Goal: Task Accomplishment & Management: Manage account settings

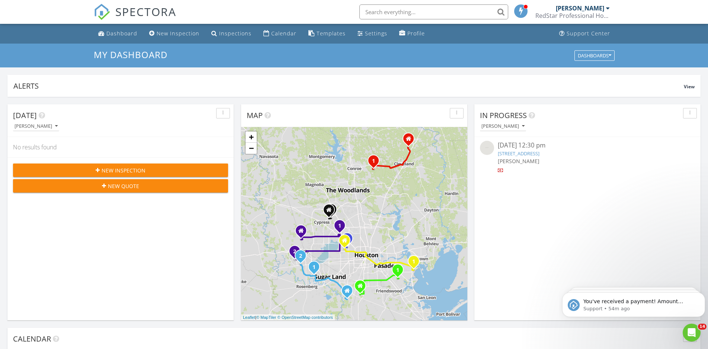
scroll to position [684, 715]
click at [112, 28] on li "Dashboard" at bounding box center [118, 34] width 48 height 20
click at [114, 34] on div "Dashboard" at bounding box center [121, 33] width 31 height 7
click at [108, 33] on div "Dashboard" at bounding box center [121, 33] width 31 height 7
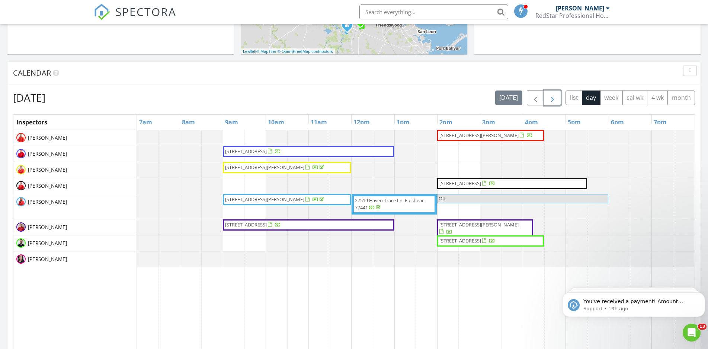
click at [554, 96] on span "button" at bounding box center [552, 97] width 9 height 9
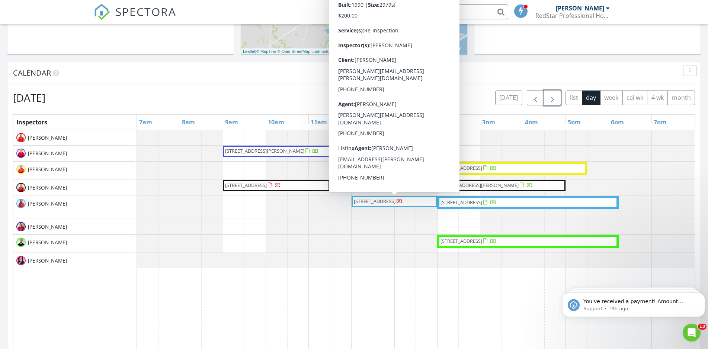
click at [403, 205] on span "[STREET_ADDRESS]" at bounding box center [378, 201] width 50 height 7
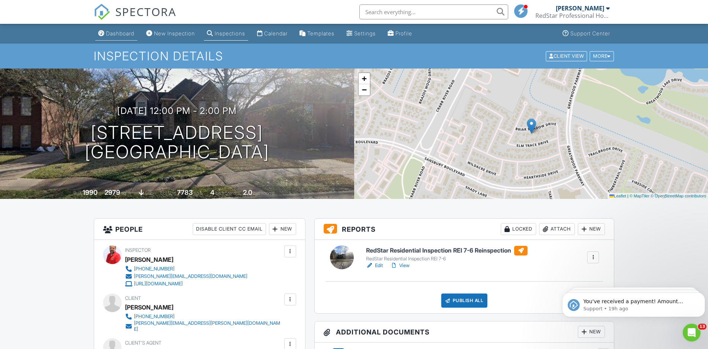
click at [120, 30] on link "Dashboard" at bounding box center [116, 34] width 42 height 14
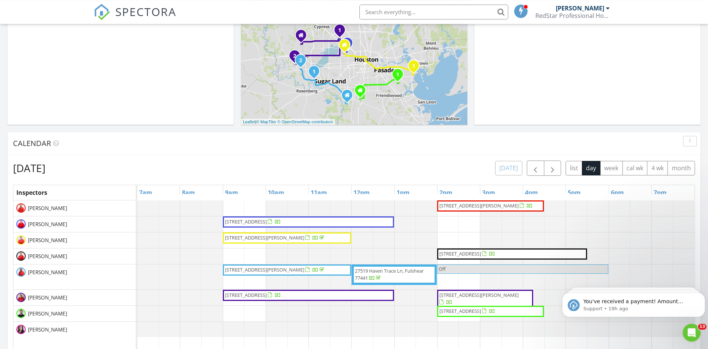
scroll to position [190, 0]
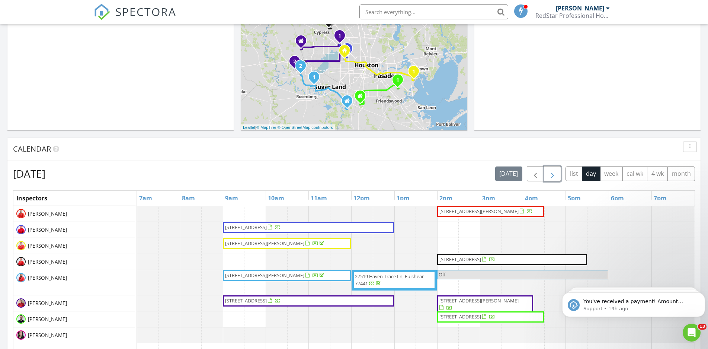
click at [553, 175] on span "button" at bounding box center [552, 173] width 9 height 9
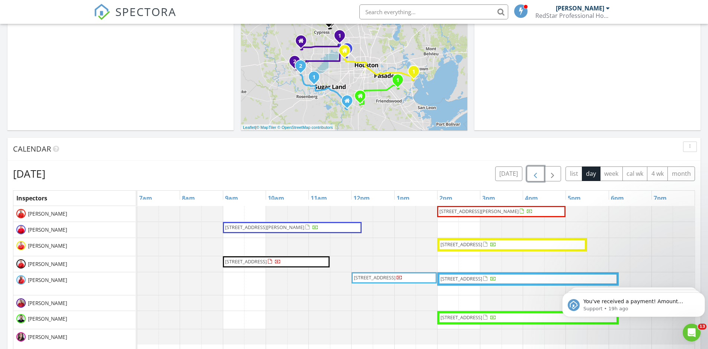
click at [536, 175] on span "button" at bounding box center [535, 173] width 9 height 9
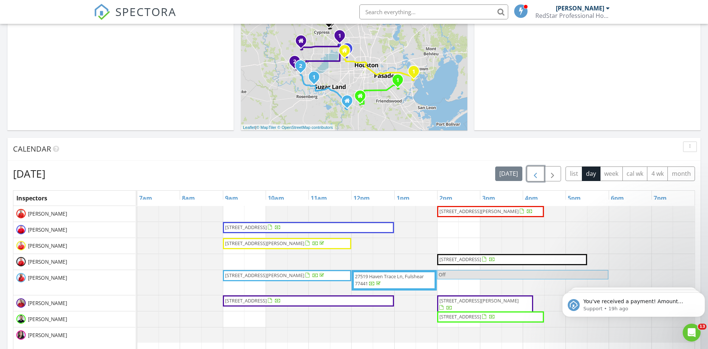
click at [536, 175] on span "button" at bounding box center [535, 173] width 9 height 9
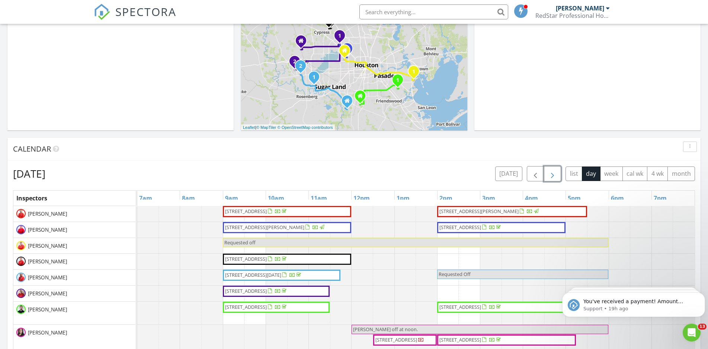
click at [551, 172] on span "button" at bounding box center [552, 173] width 9 height 9
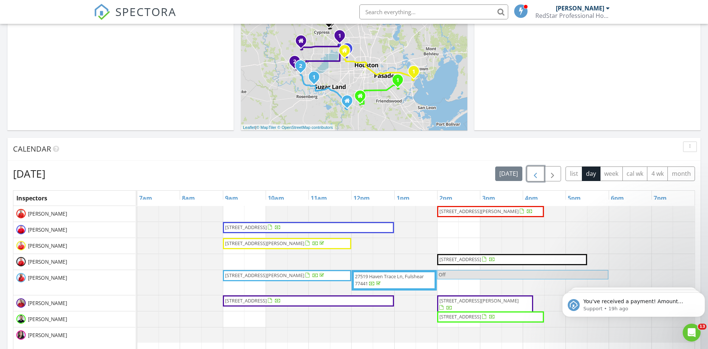
click at [538, 173] on span "button" at bounding box center [535, 173] width 9 height 9
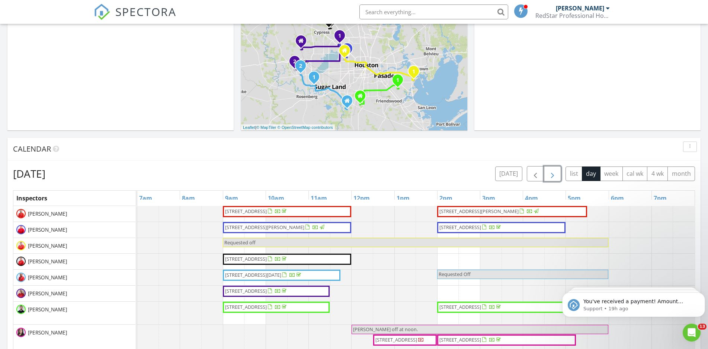
click at [550, 172] on span "button" at bounding box center [552, 173] width 9 height 9
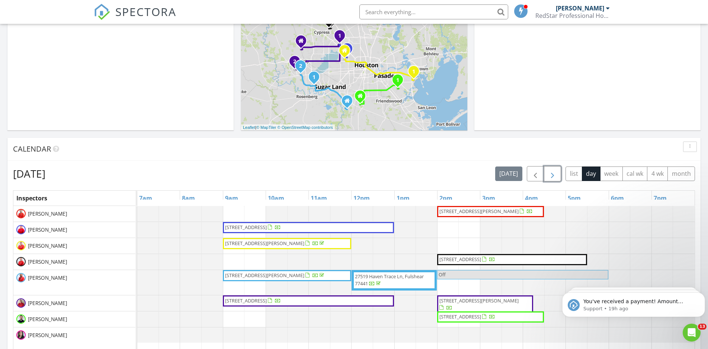
click at [550, 172] on span "button" at bounding box center [552, 173] width 9 height 9
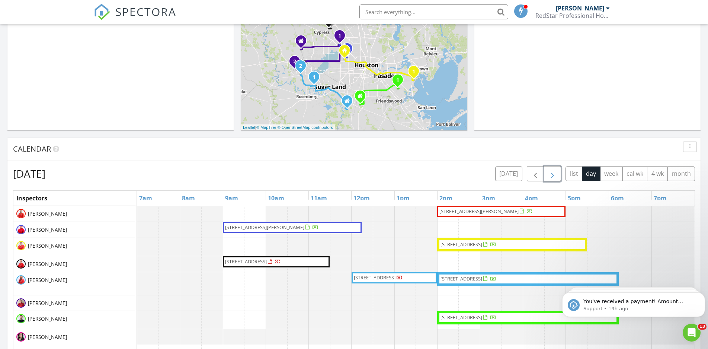
click at [550, 172] on span "button" at bounding box center [552, 173] width 9 height 9
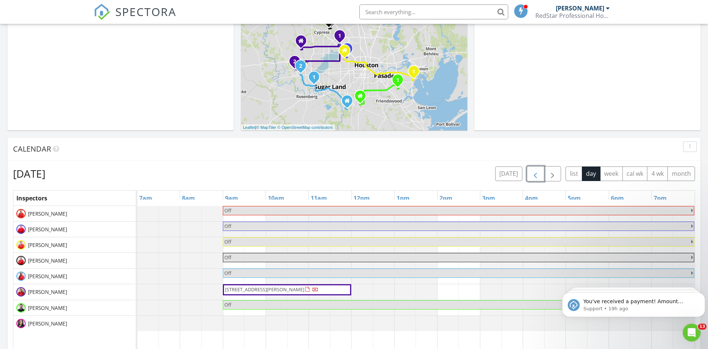
click at [534, 173] on span "button" at bounding box center [535, 173] width 9 height 9
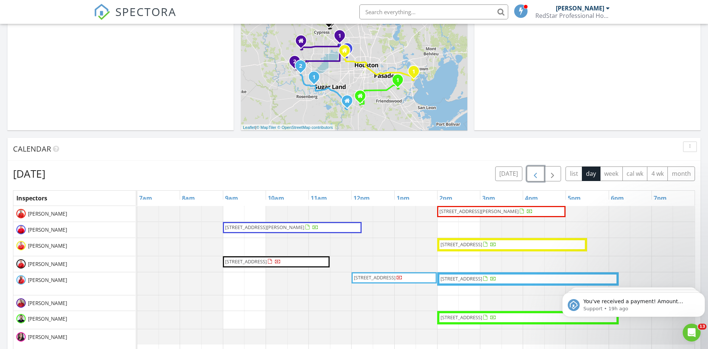
click at [535, 172] on span "button" at bounding box center [535, 173] width 9 height 9
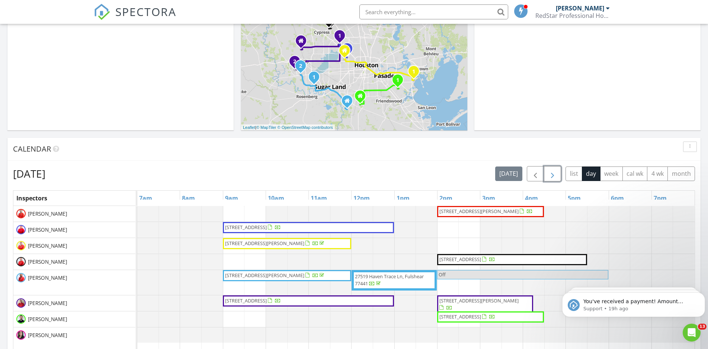
click at [552, 172] on span "button" at bounding box center [552, 173] width 9 height 9
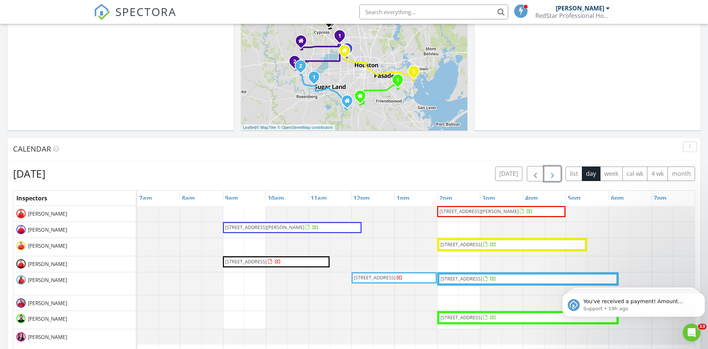
click at [267, 262] on span "17022 Shimmer Ray St , Hockley 77447" at bounding box center [246, 261] width 42 height 7
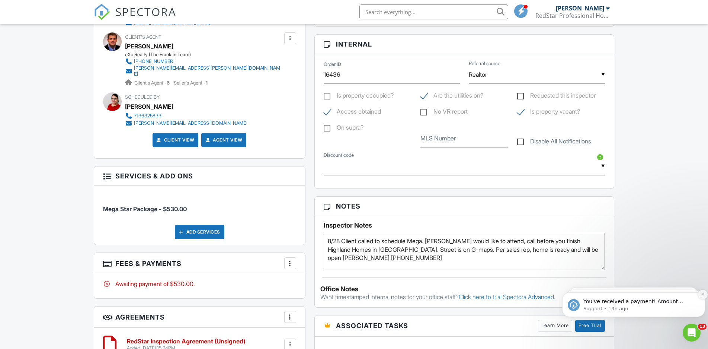
click at [701, 294] on button "Dismiss notification" at bounding box center [703, 295] width 10 height 10
click at [701, 294] on button "Dismiss notification" at bounding box center [703, 295] width 8 height 8
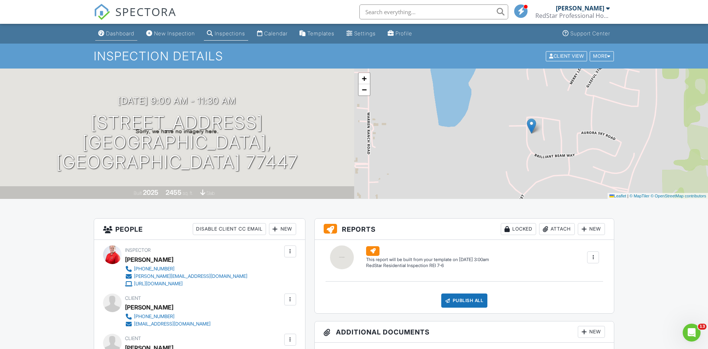
click at [109, 29] on link "Dashboard" at bounding box center [116, 34] width 42 height 14
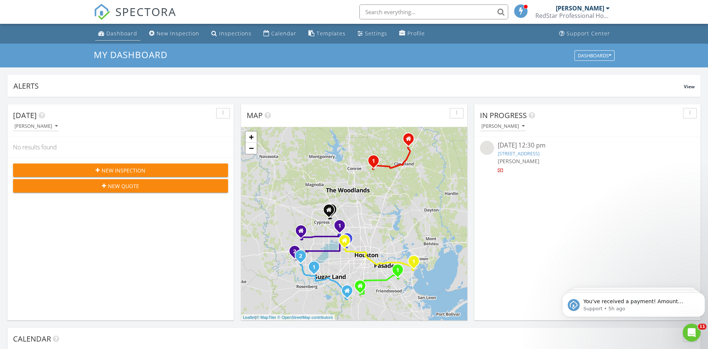
click at [107, 34] on div "Dashboard" at bounding box center [121, 33] width 31 height 7
click at [185, 38] on link "New Inspection" at bounding box center [174, 34] width 56 height 14
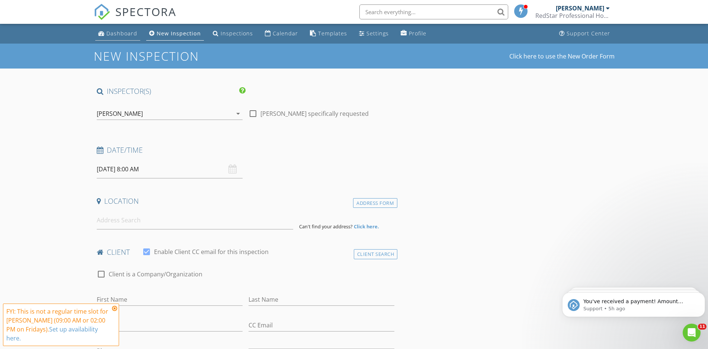
click at [124, 34] on div "Dashboard" at bounding box center [121, 33] width 31 height 7
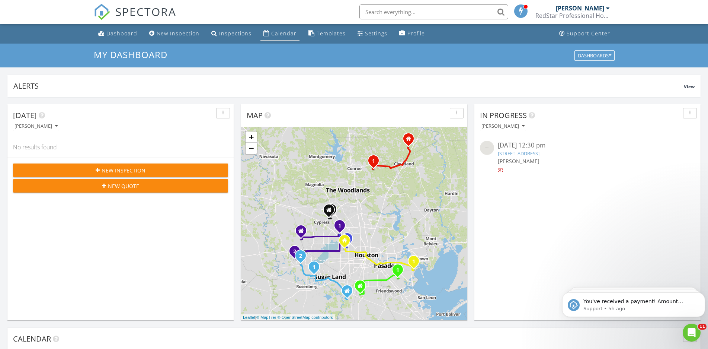
click at [271, 33] on div "Calendar" at bounding box center [283, 33] width 25 height 7
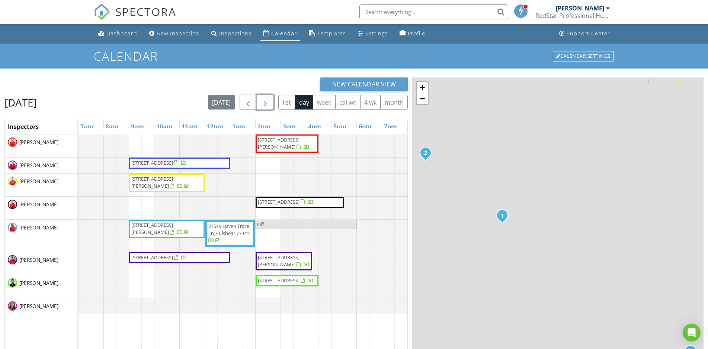
click at [269, 101] on span "button" at bounding box center [265, 102] width 9 height 9
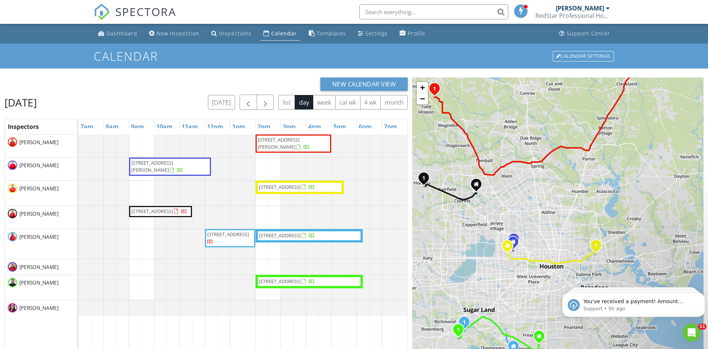
drag, startPoint x: 586, startPoint y: 262, endPoint x: 559, endPoint y: 205, distance: 62.4
click at [559, 205] on div "1 1 1 1 1 2 1 + − North Grand Parkway East, North Grand Parkway West 118.5 km, …" at bounding box center [557, 260] width 291 height 366
click at [261, 102] on span "button" at bounding box center [265, 102] width 9 height 9
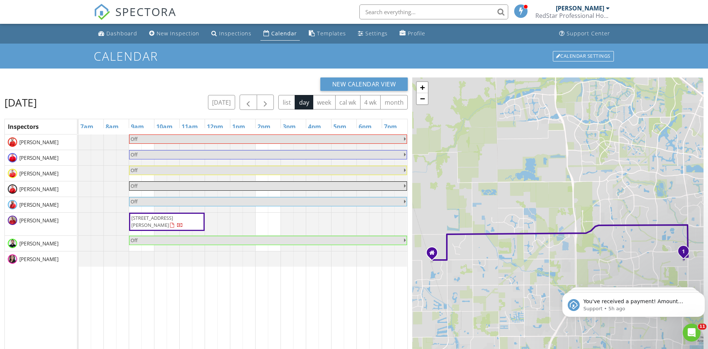
click at [431, 9] on input "text" at bounding box center [434, 11] width 149 height 15
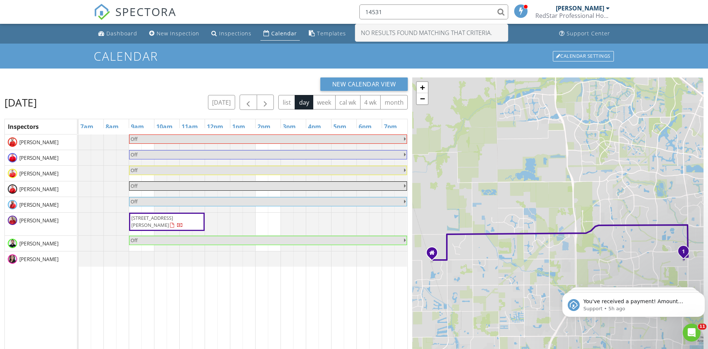
drag, startPoint x: 402, startPoint y: 14, endPoint x: 330, endPoint y: 16, distance: 71.5
click at [360, 16] on input "14531" at bounding box center [434, 11] width 149 height 15
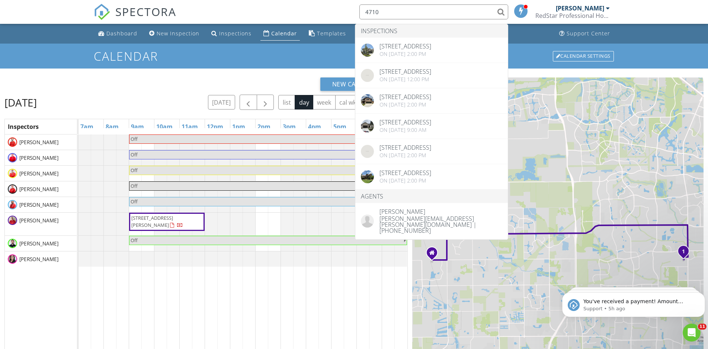
drag, startPoint x: 373, startPoint y: 17, endPoint x: 342, endPoint y: 22, distance: 32.1
click at [360, 19] on input "4710" at bounding box center [434, 11] width 149 height 15
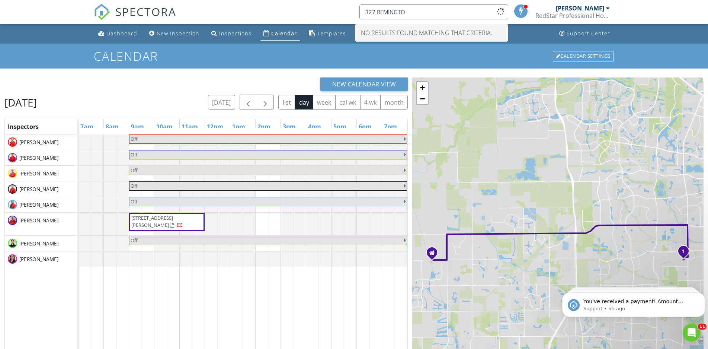
type input "327 REMINGTON"
drag, startPoint x: 422, startPoint y: 10, endPoint x: 334, endPoint y: 15, distance: 88.0
click at [360, 15] on input "327 REMINGTON" at bounding box center [434, 11] width 149 height 15
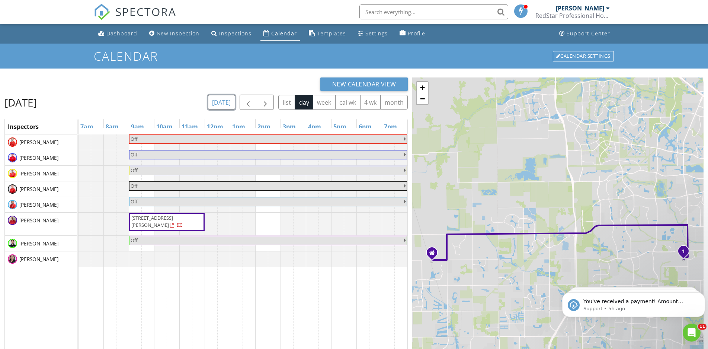
click at [230, 103] on button "[DATE]" at bounding box center [221, 102] width 27 height 15
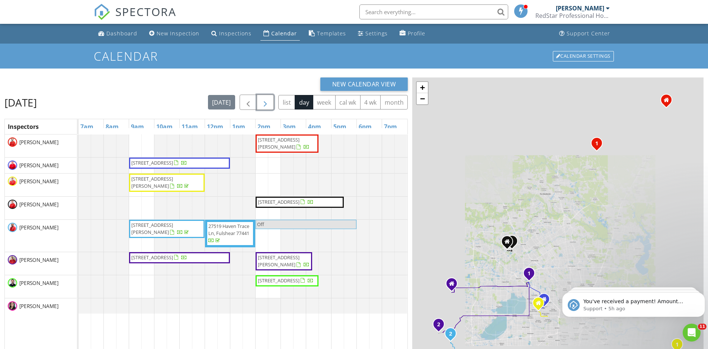
click at [259, 101] on button "button" at bounding box center [265, 102] width 17 height 15
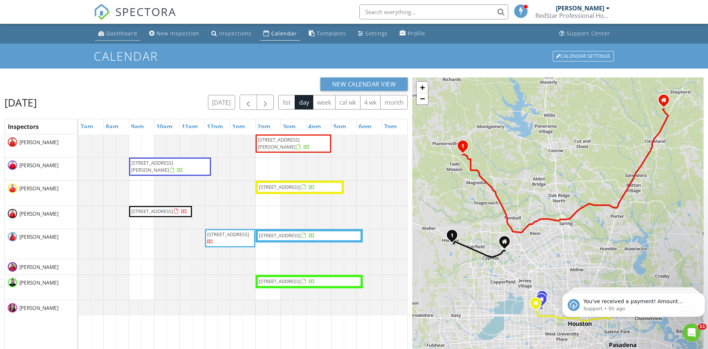
click at [121, 38] on link "Dashboard" at bounding box center [117, 34] width 45 height 14
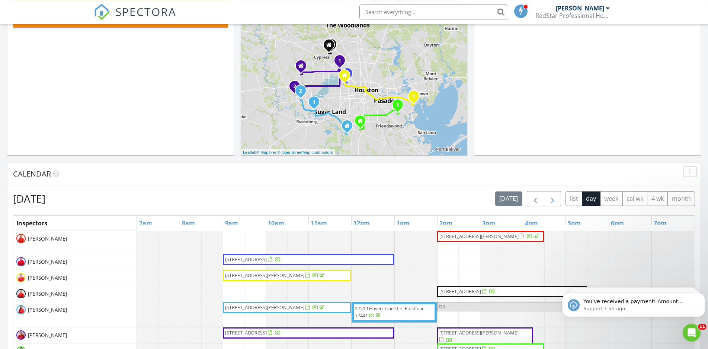
scroll to position [152, 0]
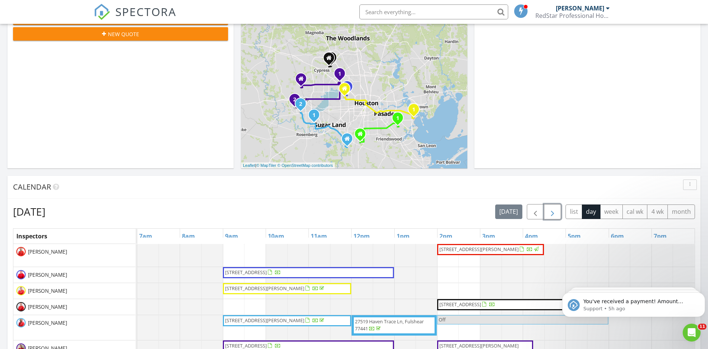
click at [558, 214] on button "button" at bounding box center [552, 211] width 17 height 15
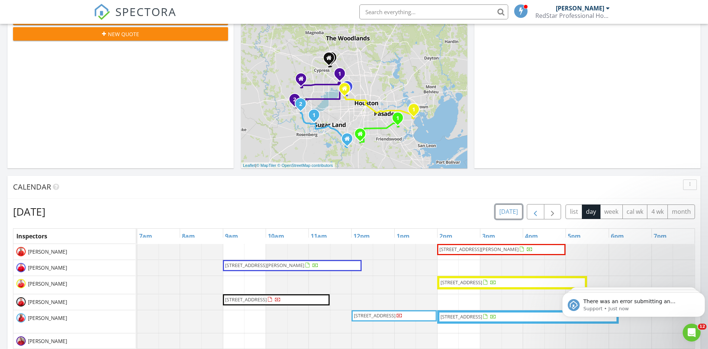
click at [510, 208] on button "[DATE]" at bounding box center [508, 211] width 27 height 15
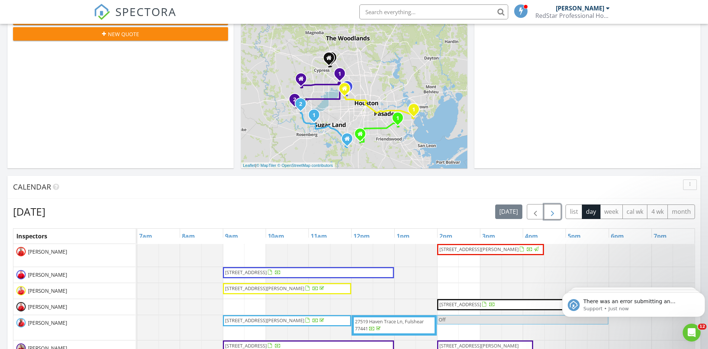
click at [551, 211] on span "button" at bounding box center [552, 211] width 9 height 9
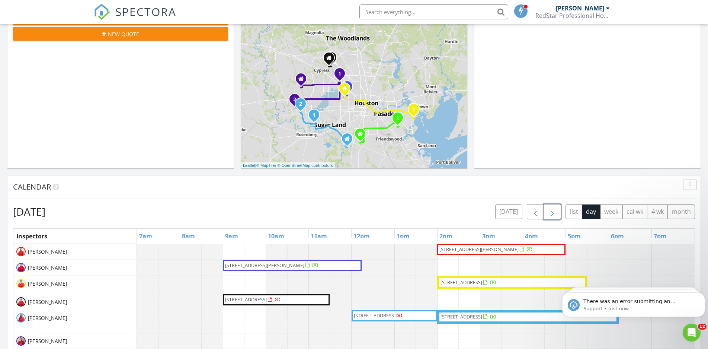
scroll to position [190, 0]
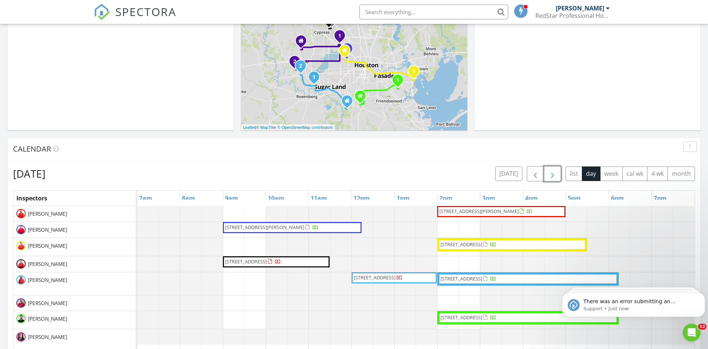
click at [264, 264] on span "[STREET_ADDRESS]" at bounding box center [246, 261] width 42 height 7
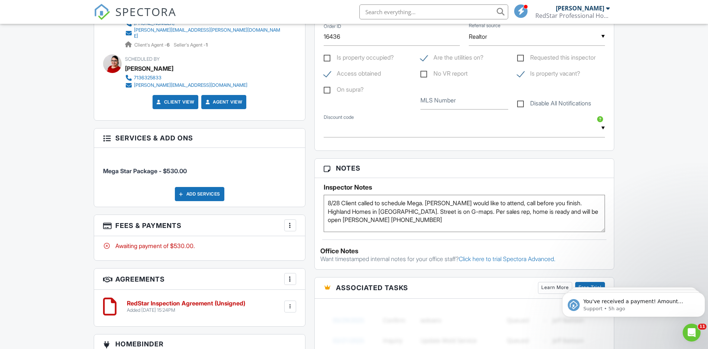
drag, startPoint x: 569, startPoint y: 204, endPoint x: 510, endPoint y: 203, distance: 59.2
click at [510, 203] on textarea "8/28 Client called to schedule Mega. Alyssa would like to attend, call before y…" at bounding box center [465, 213] width 282 height 37
type textarea "8/28 Client called to schedule Mega. Alyssa would like to attend, client reques…"
click at [662, 168] on div "Dashboard New Inspection Inspections Calendar Templates Settings Profile Suppor…" at bounding box center [354, 206] width 708 height 1125
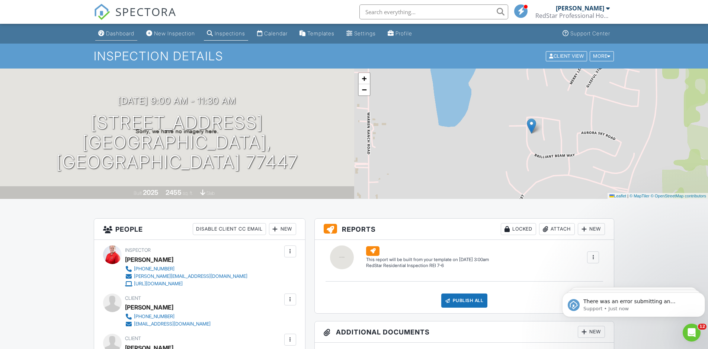
click at [109, 30] on link "Dashboard" at bounding box center [116, 34] width 42 height 14
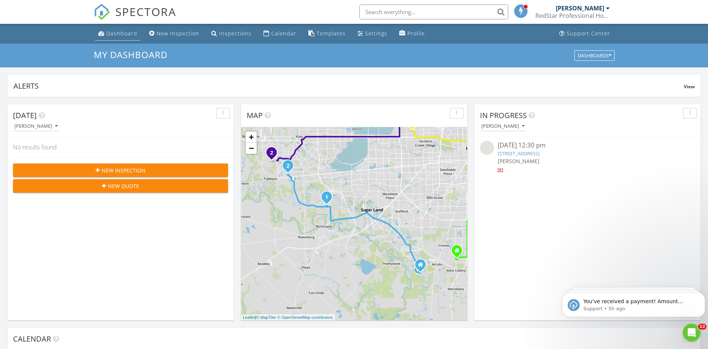
click at [120, 28] on link "Dashboard" at bounding box center [117, 34] width 45 height 14
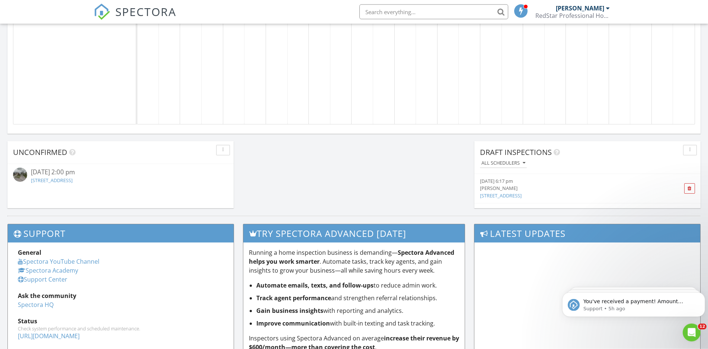
scroll to position [570, 0]
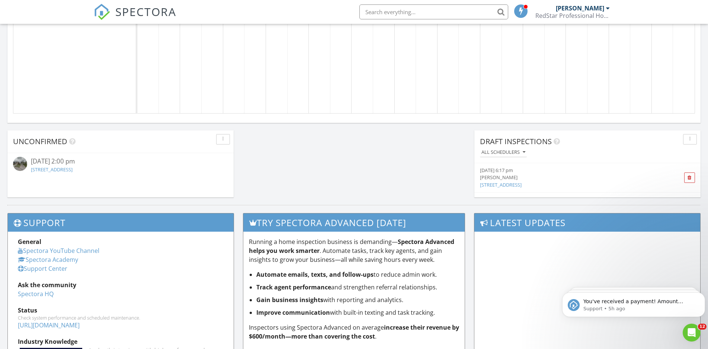
click at [73, 167] on link "[STREET_ADDRESS]" at bounding box center [52, 169] width 42 height 7
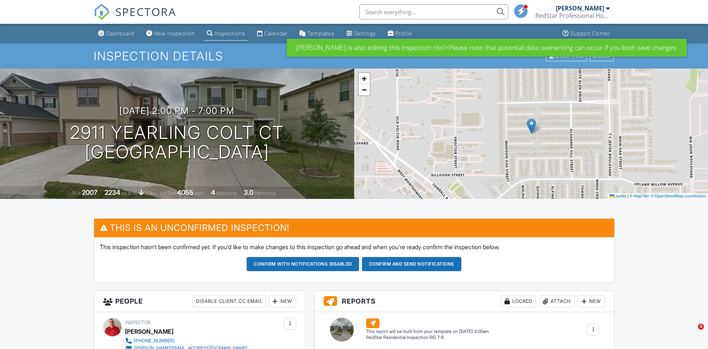
click at [107, 29] on link "Dashboard" at bounding box center [116, 34] width 42 height 14
